Goal: Transaction & Acquisition: Purchase product/service

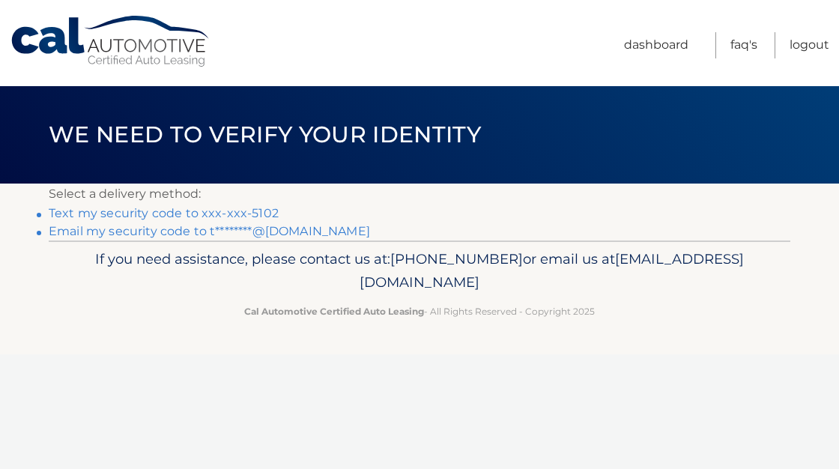
click at [201, 235] on link "Email my security code to t********@aol.com" at bounding box center [209, 231] width 321 height 14
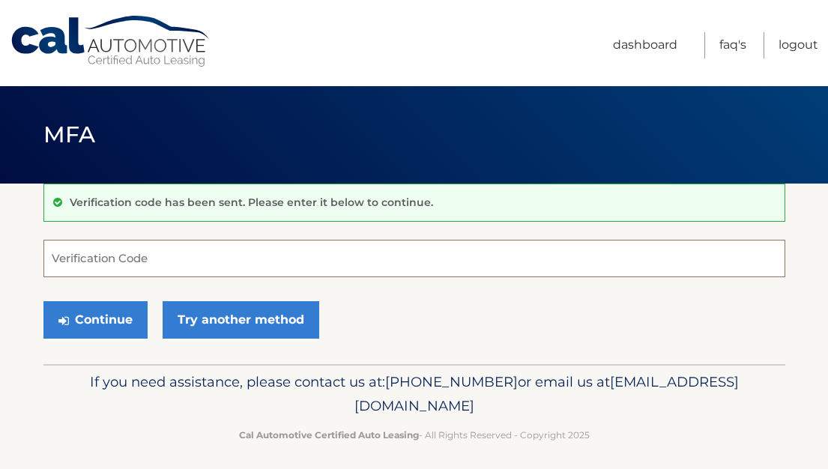
click at [84, 261] on input "Verification Code" at bounding box center [414, 258] width 742 height 37
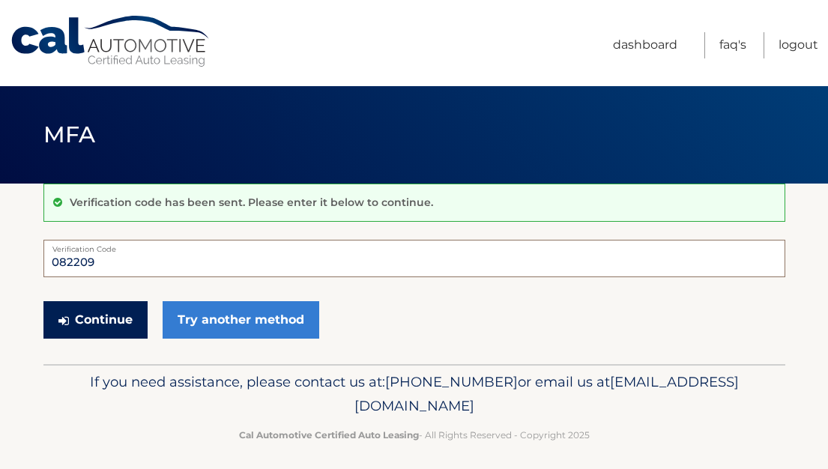
type input "082209"
click at [91, 324] on button "Continue" at bounding box center [95, 319] width 104 height 37
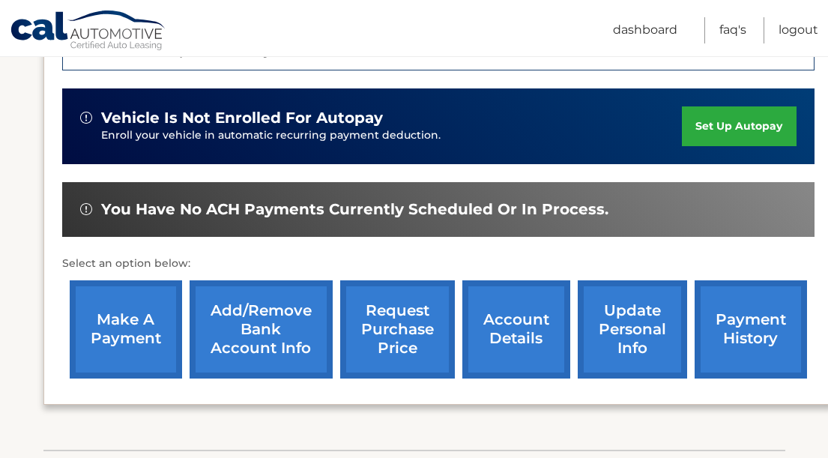
scroll to position [461, 0]
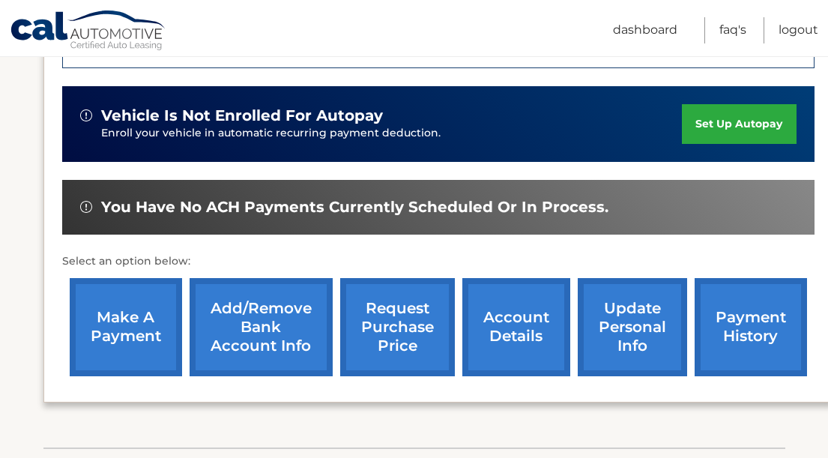
click at [121, 303] on link "make a payment" at bounding box center [126, 327] width 112 height 98
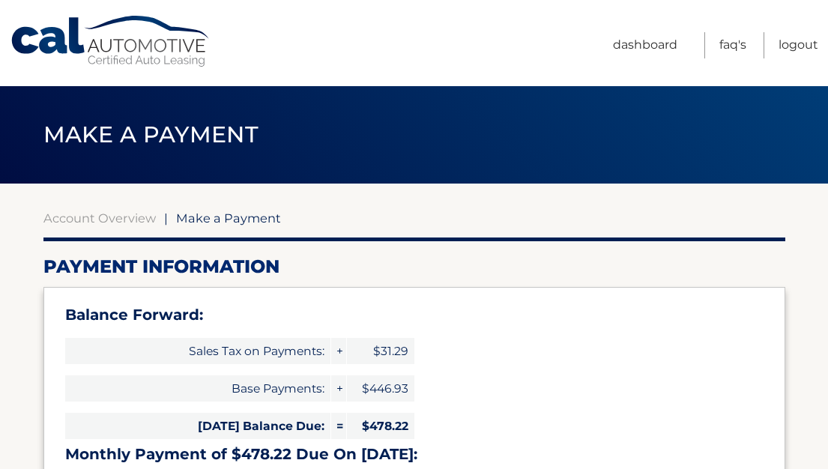
select select "ZjdkZTY4ODItOTVjYS00NjlkLWFkMTgtN2YwOTJlNWNmY2Y1"
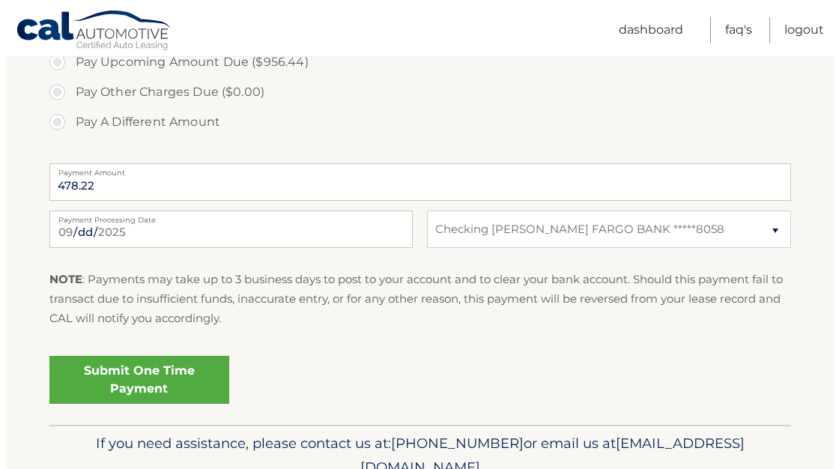
scroll to position [648, 0]
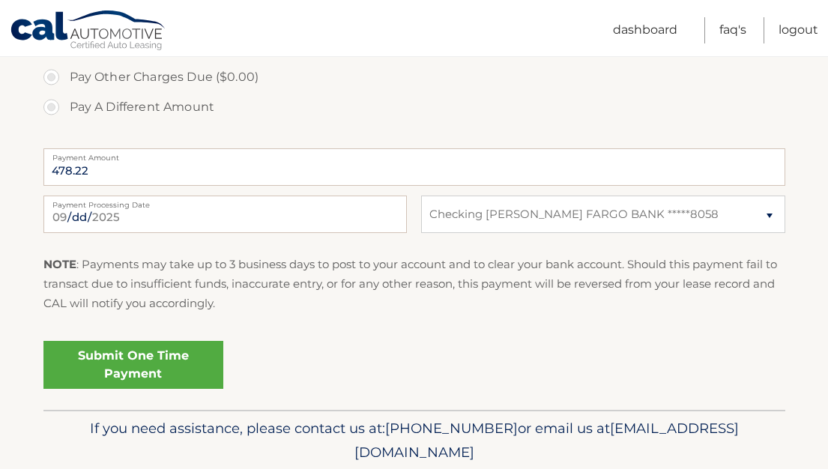
click at [130, 369] on link "Submit One Time Payment" at bounding box center [133, 365] width 180 height 48
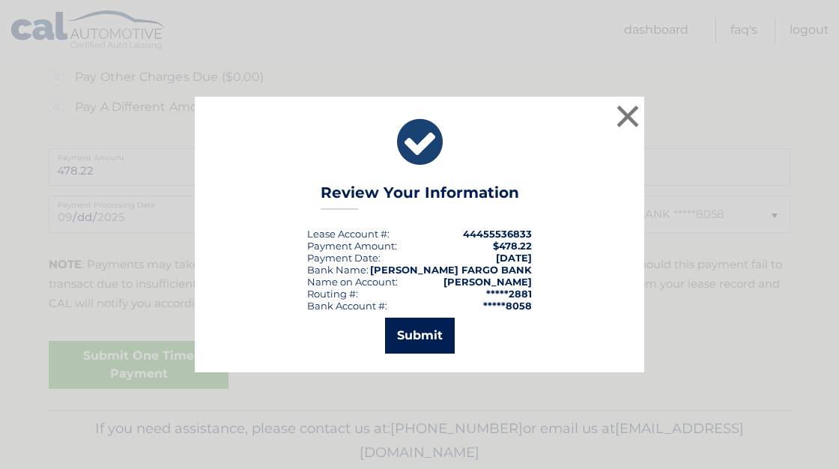
click at [426, 325] on button "Submit" at bounding box center [420, 336] width 70 height 36
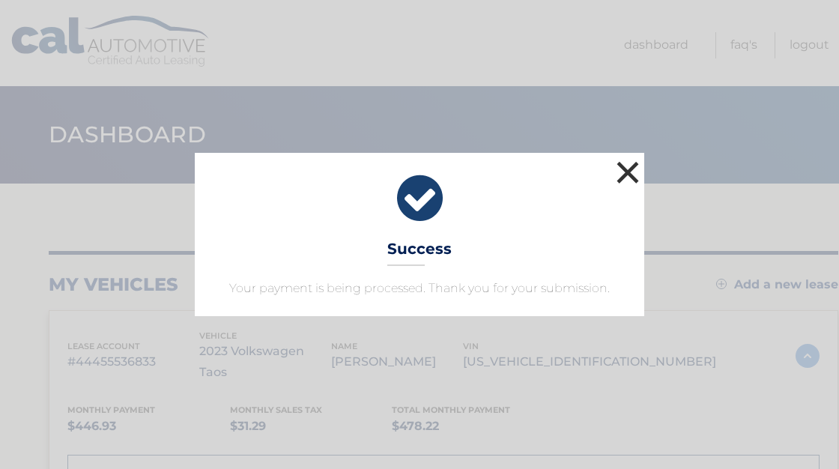
click at [627, 173] on button "×" at bounding box center [628, 172] width 30 height 30
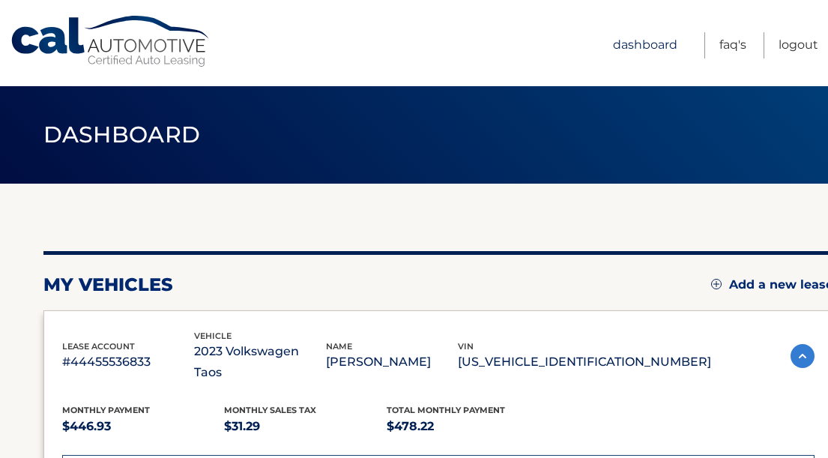
click at [645, 43] on link "Dashboard" at bounding box center [645, 45] width 64 height 26
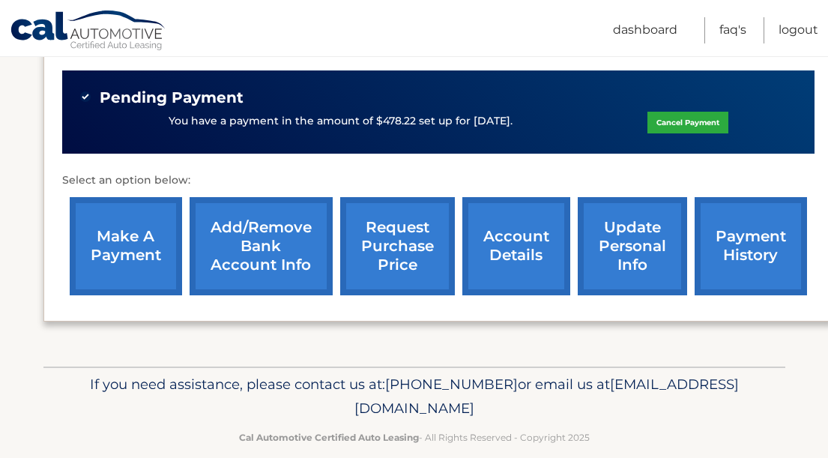
scroll to position [570, 0]
click at [529, 222] on link "account details" at bounding box center [516, 246] width 108 height 98
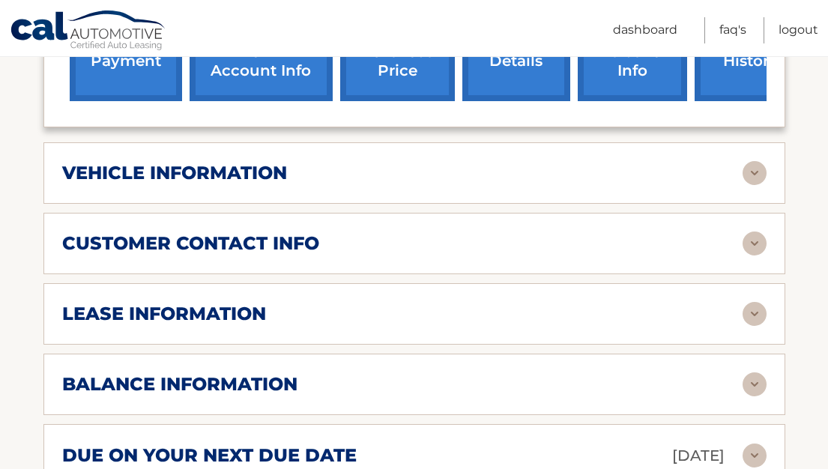
scroll to position [696, 0]
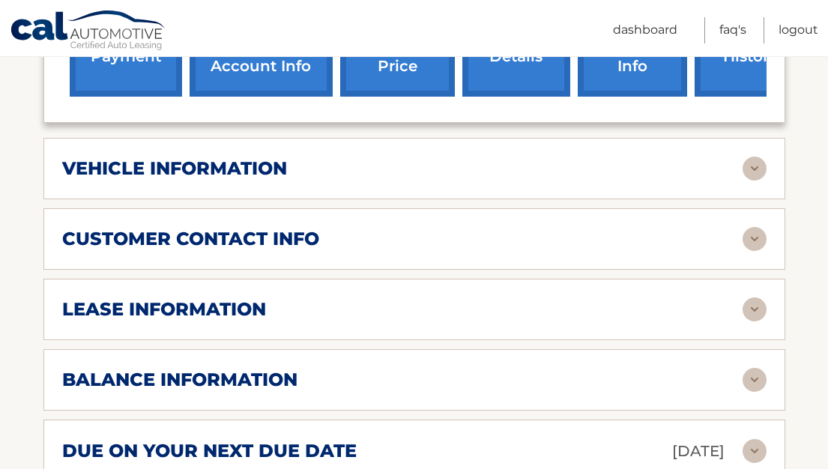
click at [314, 312] on div "lease information" at bounding box center [402, 309] width 680 height 22
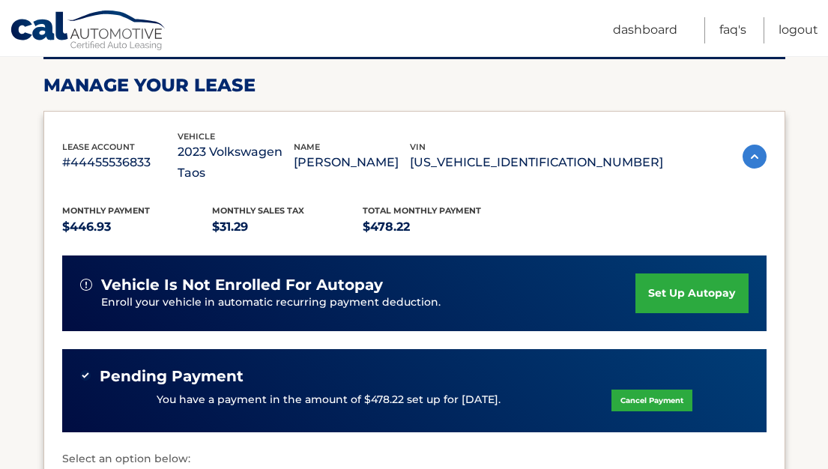
scroll to position [0, 0]
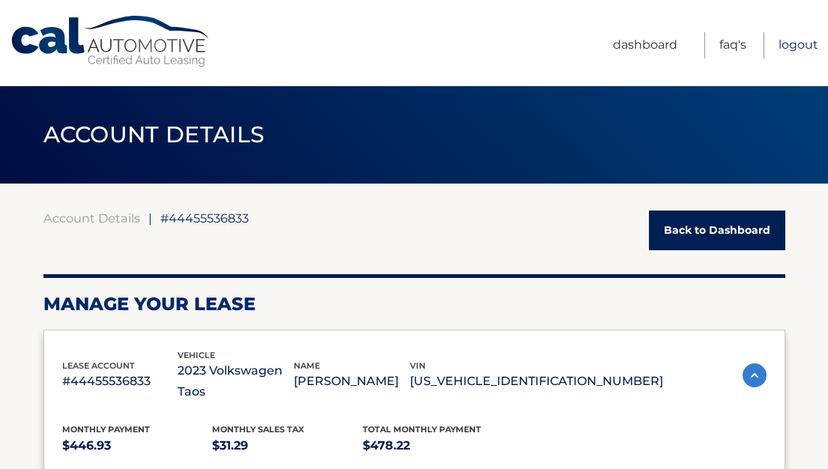
click at [794, 50] on link "Logout" at bounding box center [798, 45] width 40 height 26
